Goal: Find specific page/section: Find specific page/section

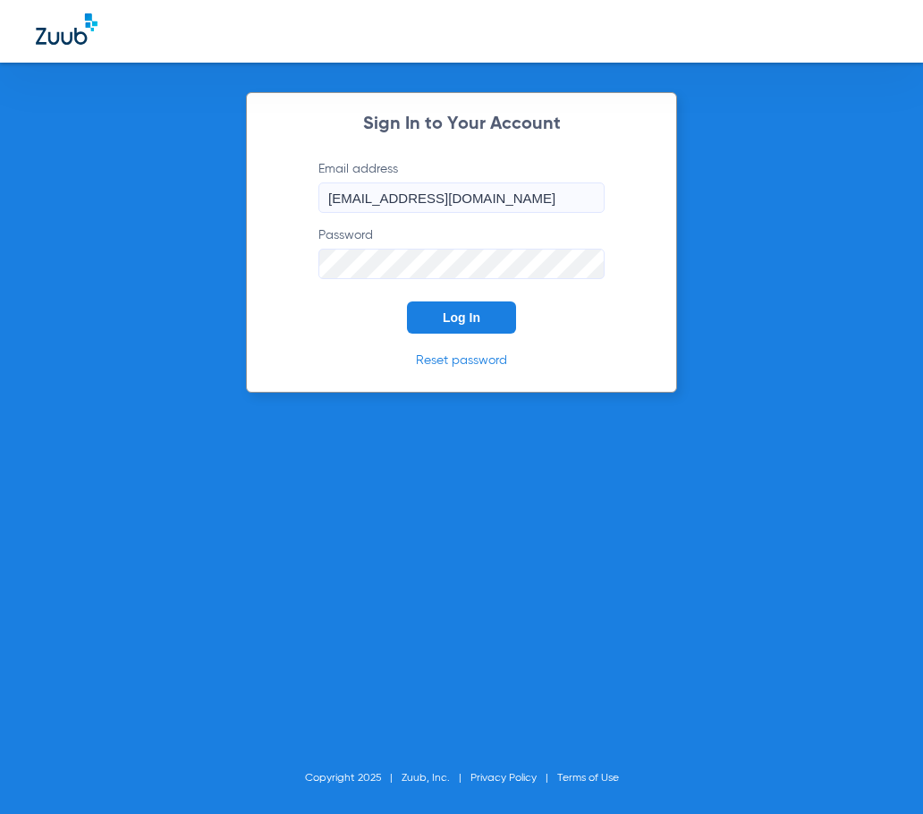
click at [455, 325] on span "Log In" at bounding box center [462, 317] width 38 height 14
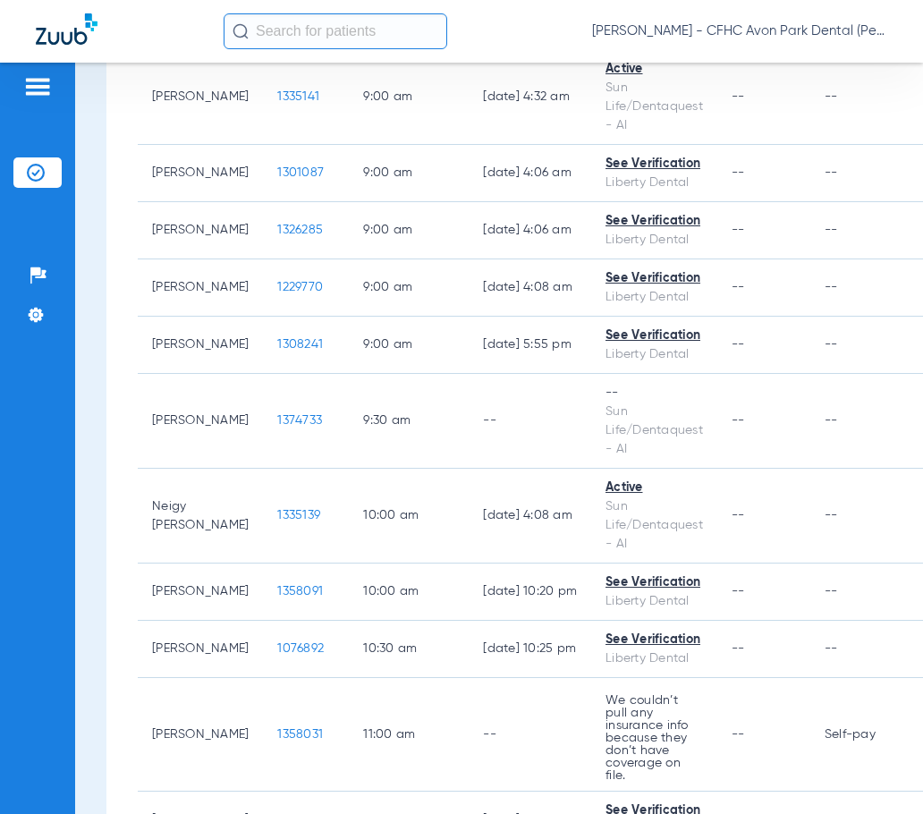
scroll to position [984, 0]
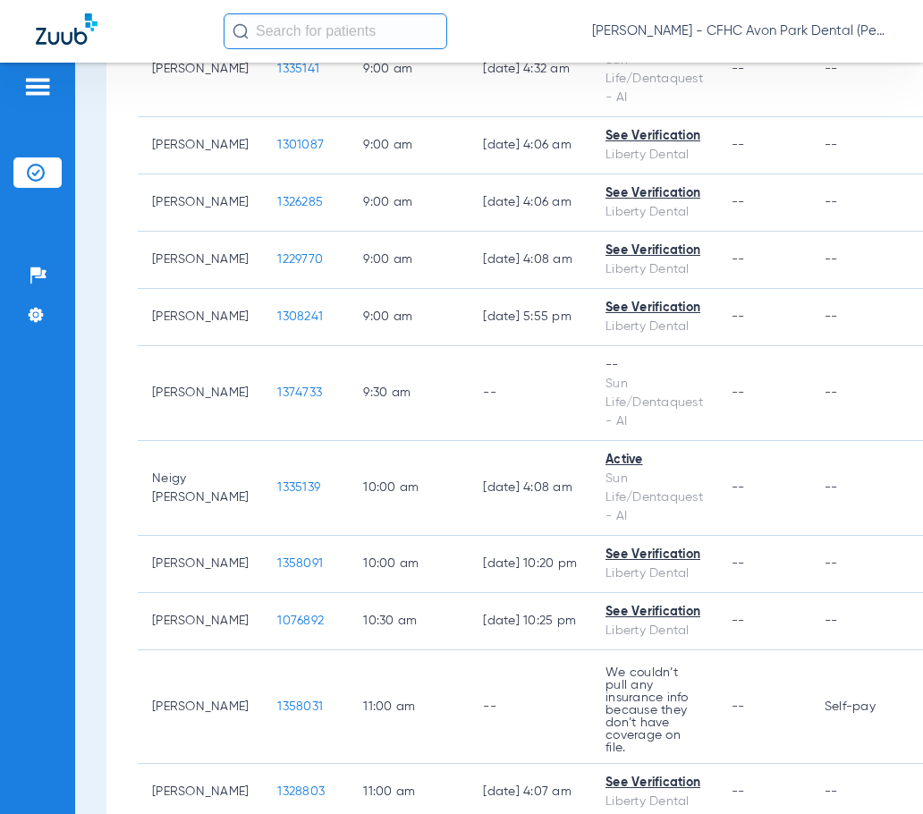
click at [295, 30] on input "text" at bounding box center [336, 31] width 224 height 36
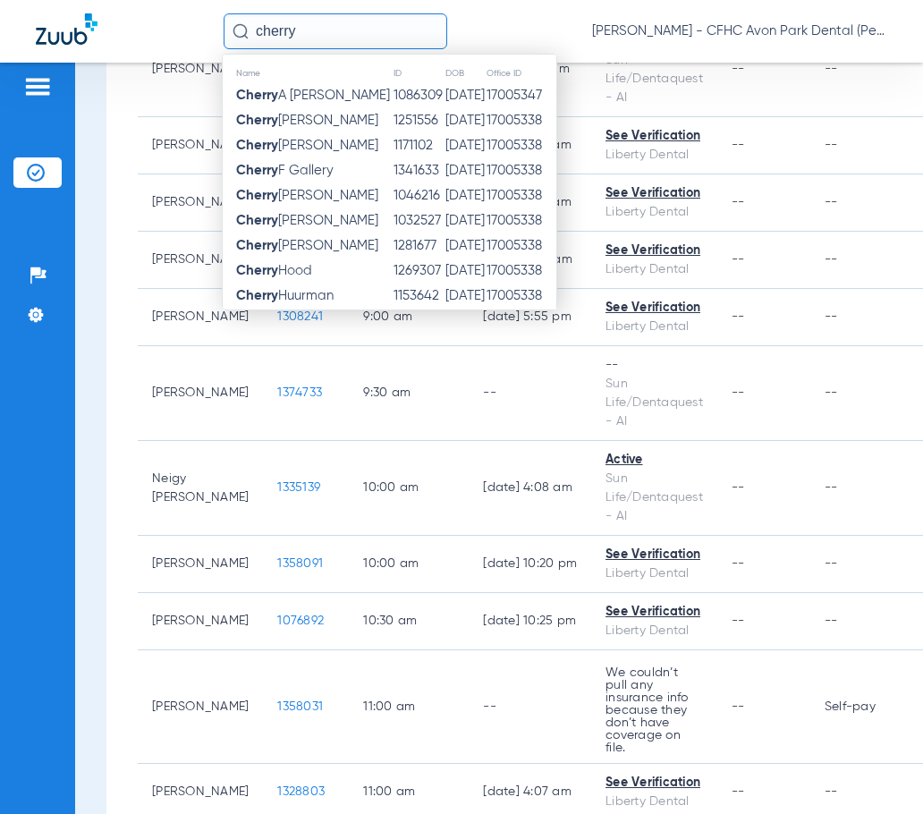
drag, startPoint x: 294, startPoint y: 30, endPoint x: 93, endPoint y: 7, distance: 202.5
click at [100, 13] on div "cherry Name ID DOB Office ID [PERSON_NAME] 1086309 [DATE] 17005347 [PERSON_NAME…" at bounding box center [461, 31] width 923 height 63
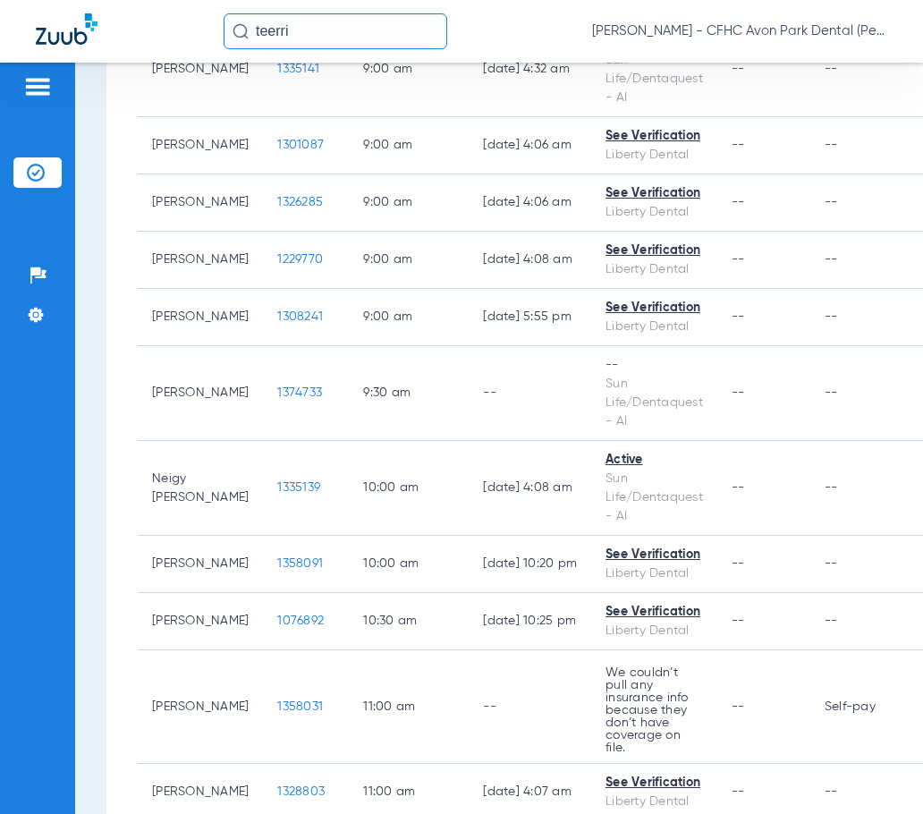
drag, startPoint x: -51, startPoint y: 12, endPoint x: -89, endPoint y: 9, distance: 38.6
click at [0, 9] on html "[PERSON_NAME] - CFHC Avon Park Dental (Peds) Patients Insurance Verification Se…" at bounding box center [461, 407] width 923 height 814
click at [270, 36] on input "teerri" at bounding box center [336, 31] width 224 height 36
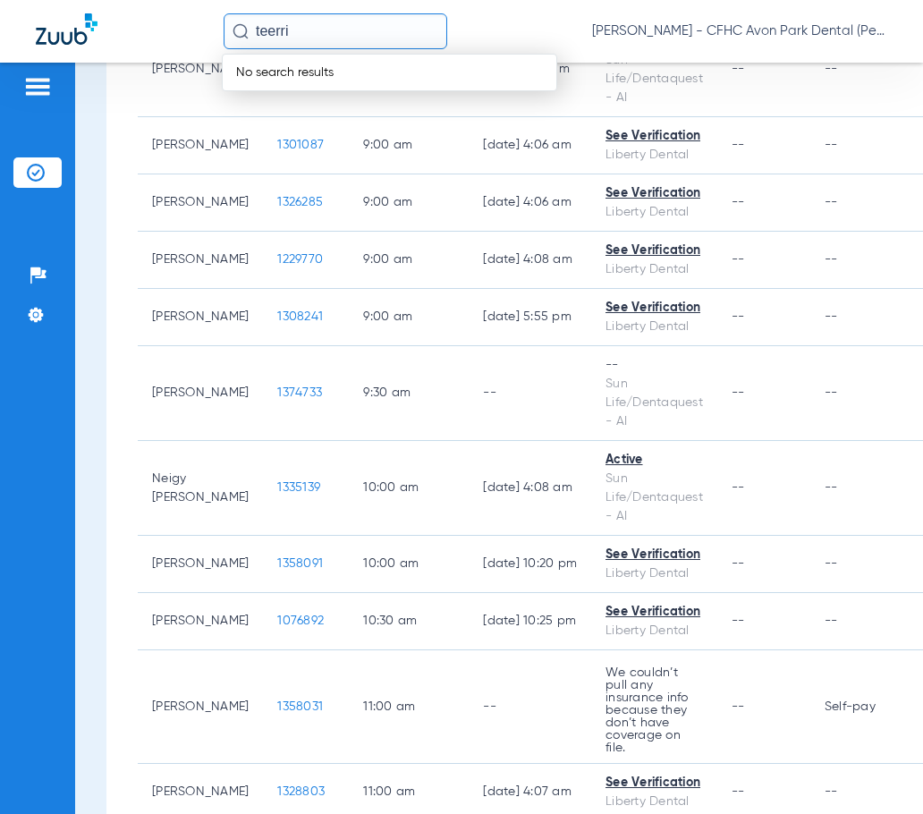
click at [270, 36] on input "teerri" at bounding box center [336, 31] width 224 height 36
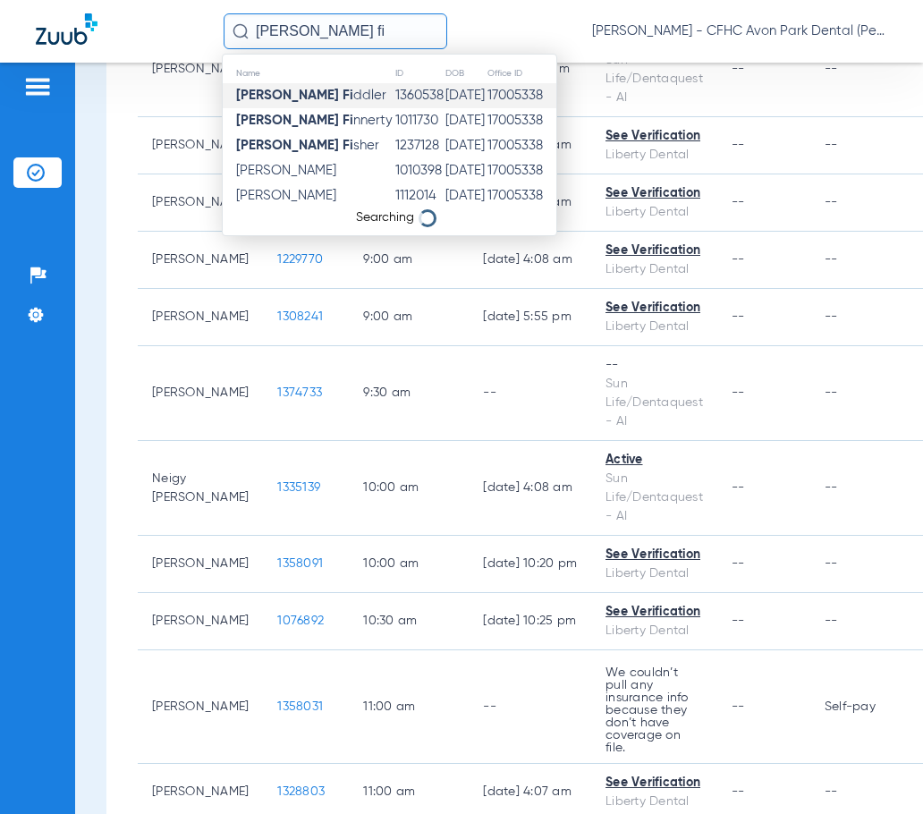
type input "[PERSON_NAME] fi"
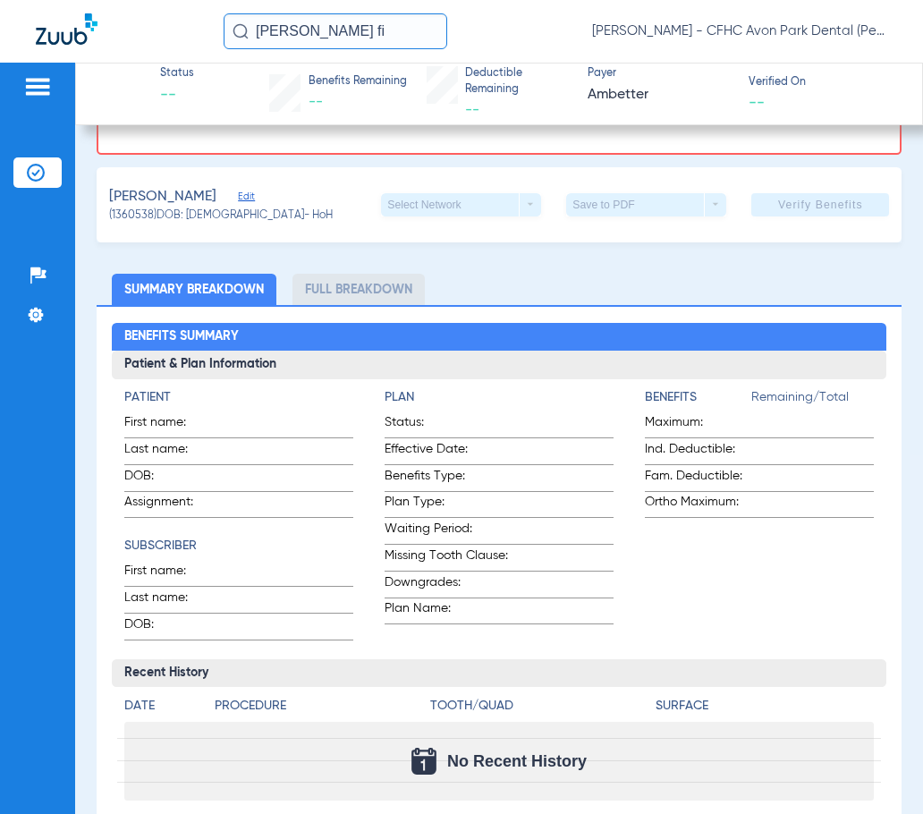
scroll to position [312, 0]
